Goal: Task Accomplishment & Management: Manage account settings

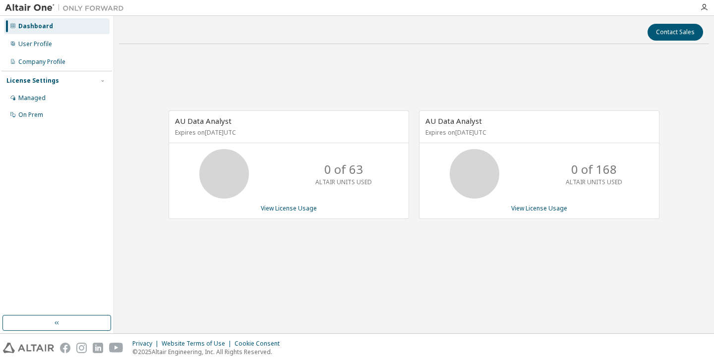
click at [161, 258] on div "AU Data Analyst Expires on [DATE] UTC 0 of 63 ALTAIR UNITS USED View License Us…" at bounding box center [414, 169] width 590 height 235
click at [36, 43] on div "User Profile" at bounding box center [35, 44] width 34 height 8
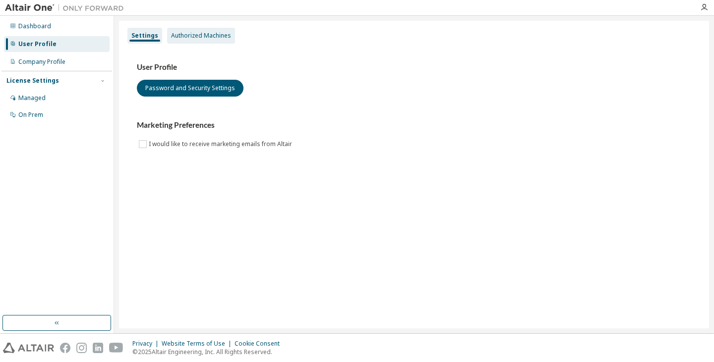
click at [183, 34] on div "Authorized Machines" at bounding box center [201, 36] width 60 height 8
